Goal: Check status: Check status

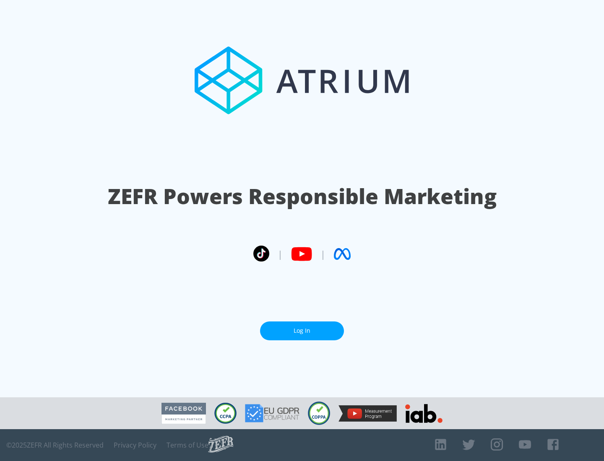
click at [302, 331] on link "Log In" at bounding box center [302, 331] width 84 height 19
